Goal: Task Accomplishment & Management: Use online tool/utility

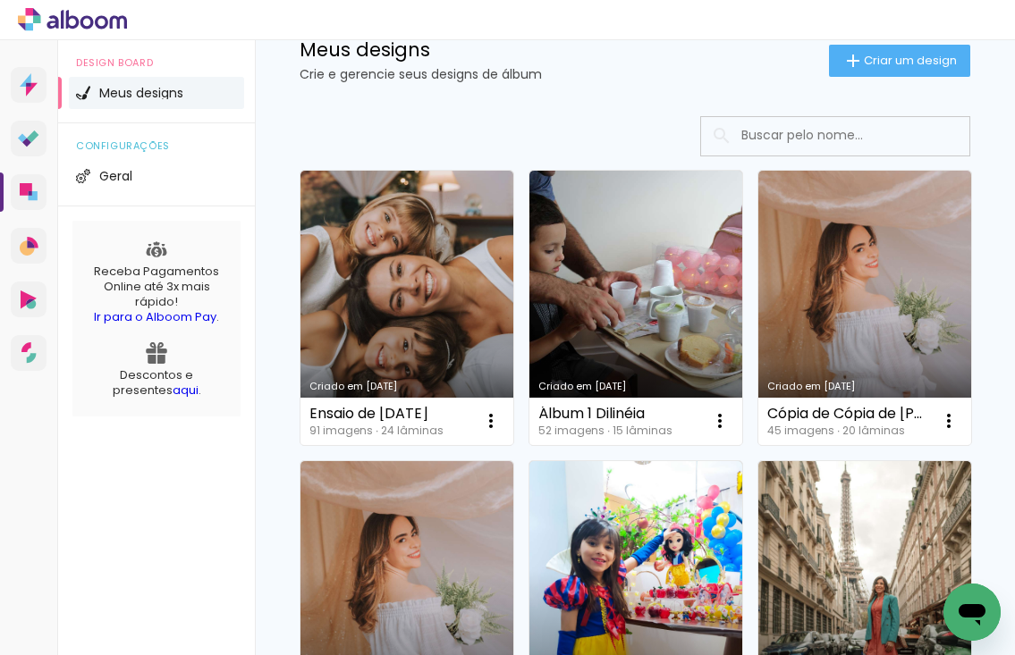
scroll to position [62, 0]
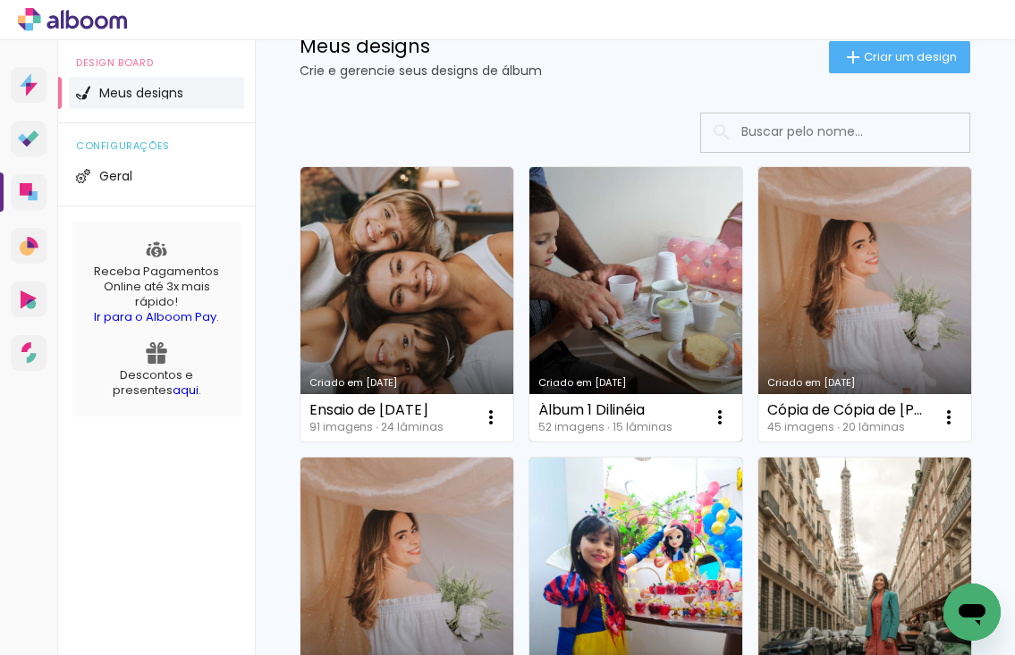
click at [652, 272] on link "Criado em [DATE]" at bounding box center [635, 304] width 213 height 274
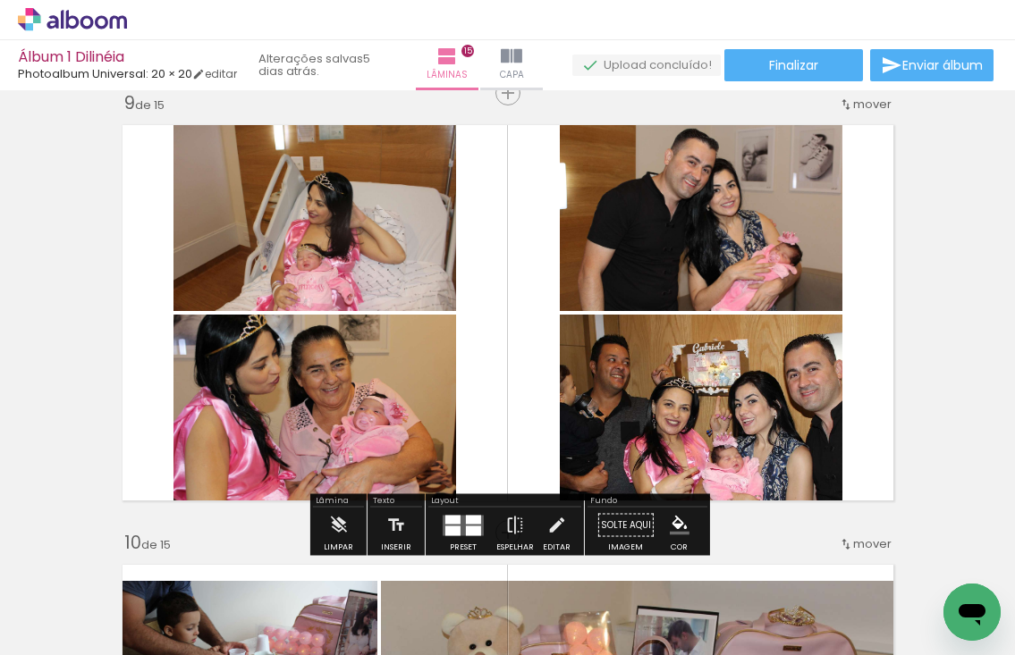
scroll to position [3559, 0]
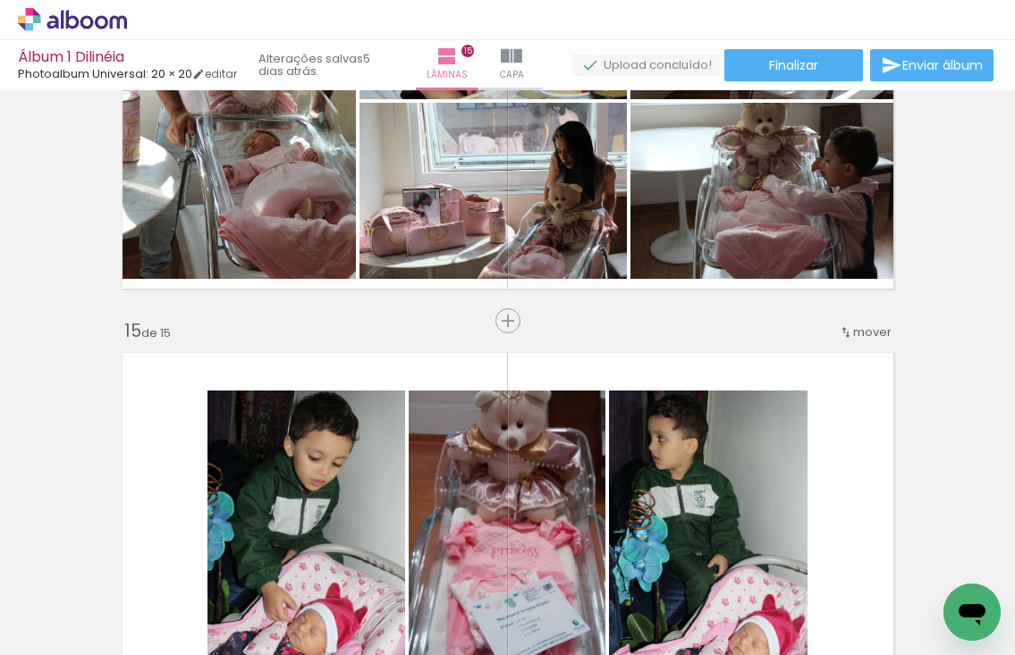
scroll to position [5942, 0]
